Goal: Information Seeking & Learning: Learn about a topic

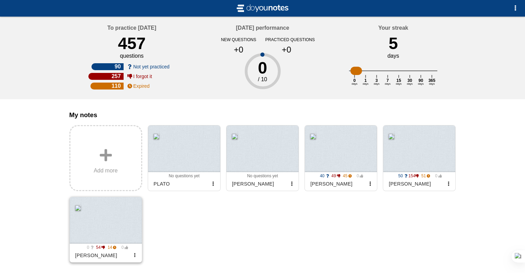
click at [93, 237] on div at bounding box center [106, 220] width 72 height 47
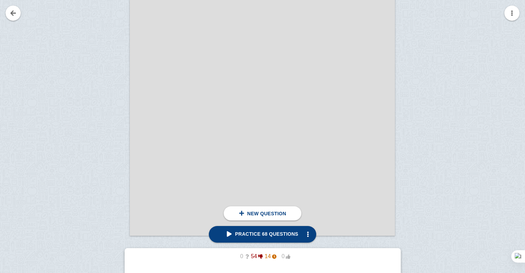
scroll to position [3080, 0]
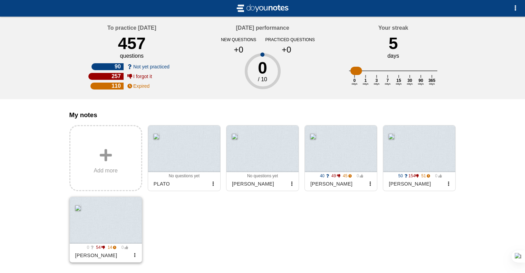
click at [110, 237] on div at bounding box center [106, 220] width 72 height 47
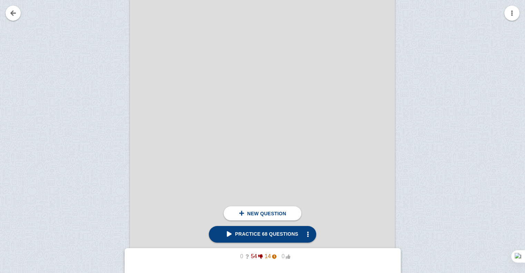
scroll to position [3073, 0]
